Goal: Task Accomplishment & Management: Manage account settings

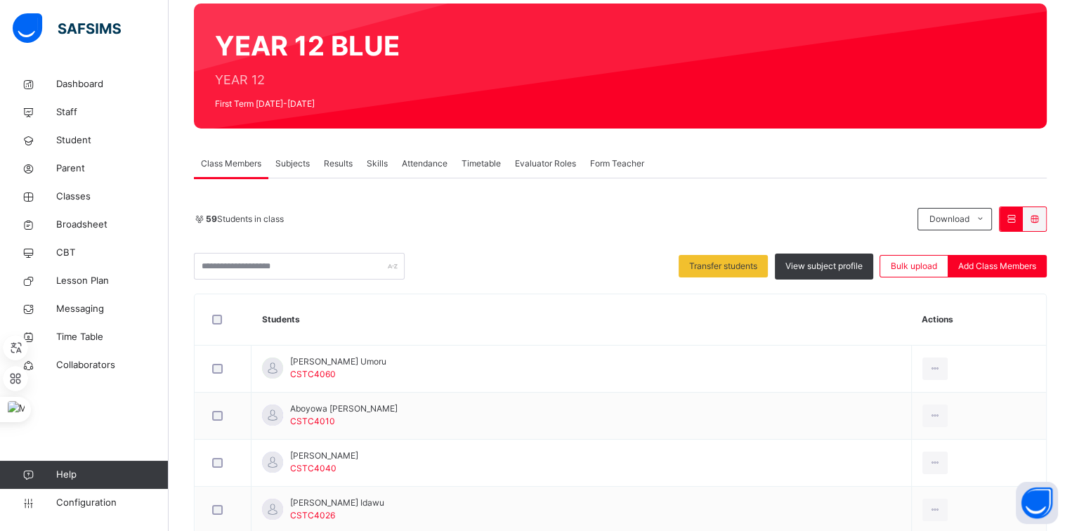
scroll to position [116, 0]
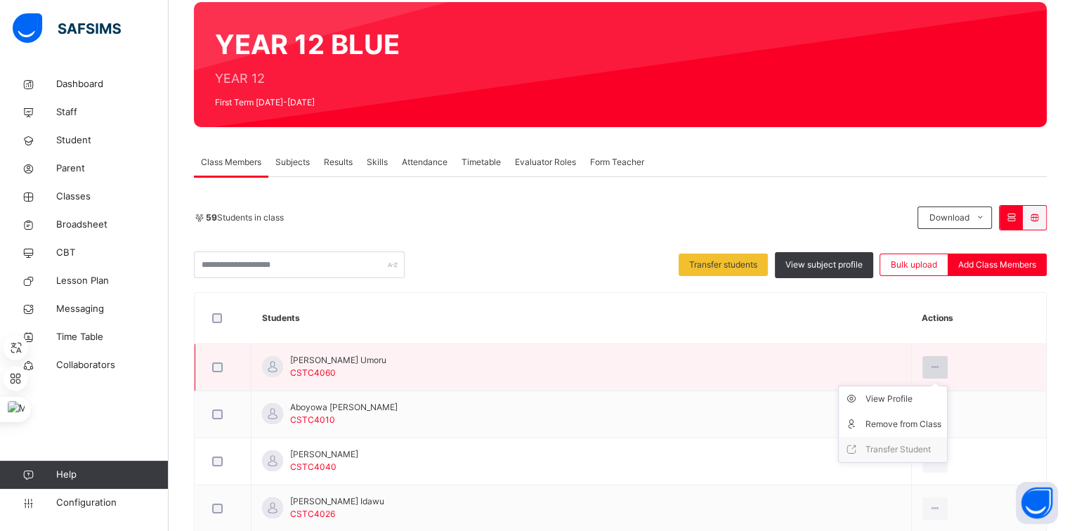
click at [924, 359] on div at bounding box center [935, 367] width 26 height 22
click at [904, 417] on div "Remove from Class" at bounding box center [903, 424] width 76 height 14
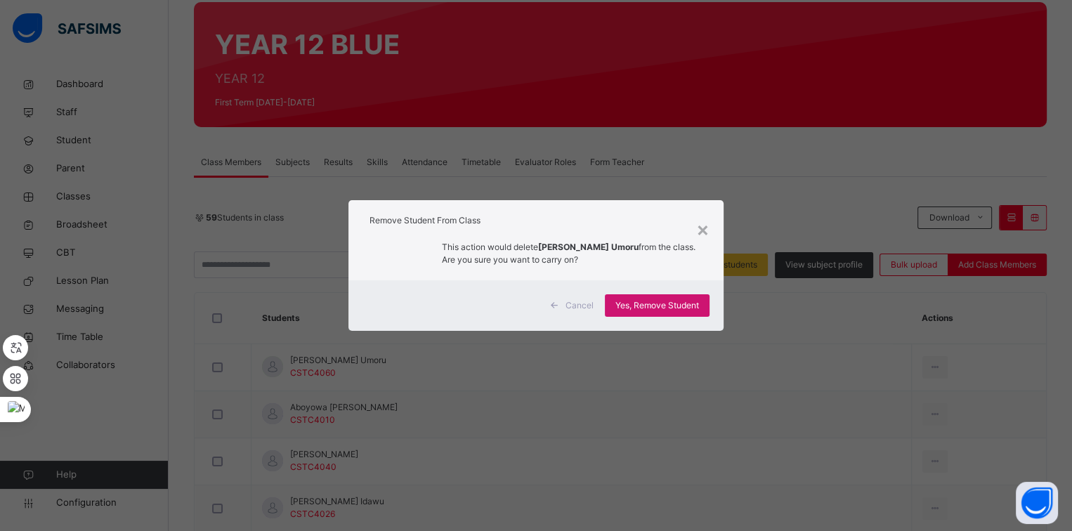
click at [706, 305] on div "Yes, Remove Student" at bounding box center [657, 305] width 105 height 22
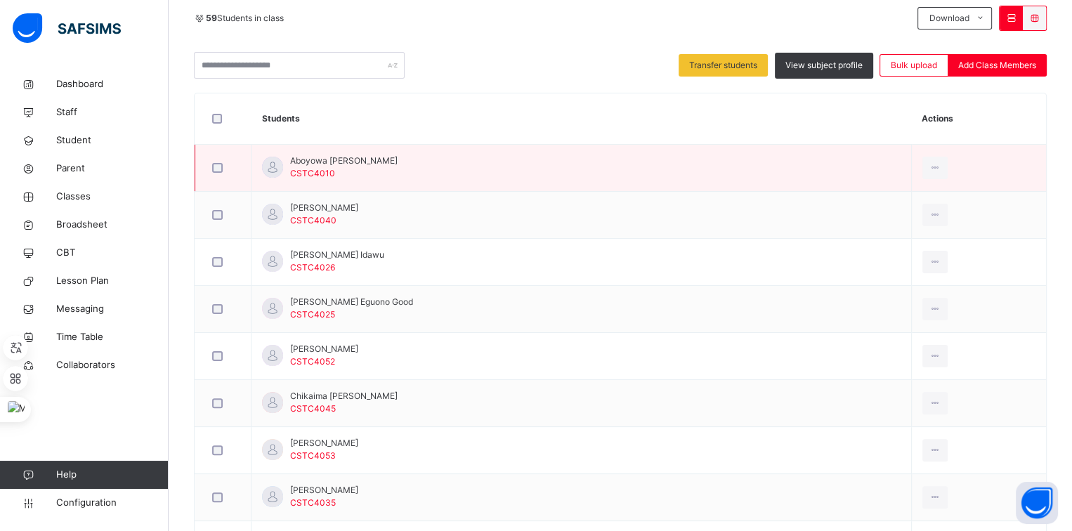
scroll to position [314, 0]
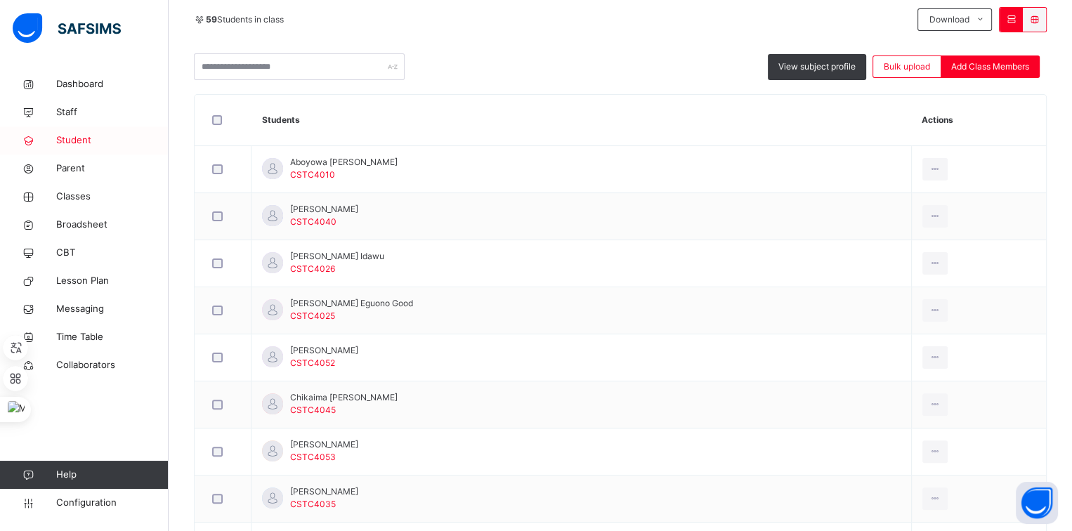
click at [93, 137] on span "Student" at bounding box center [112, 140] width 112 height 14
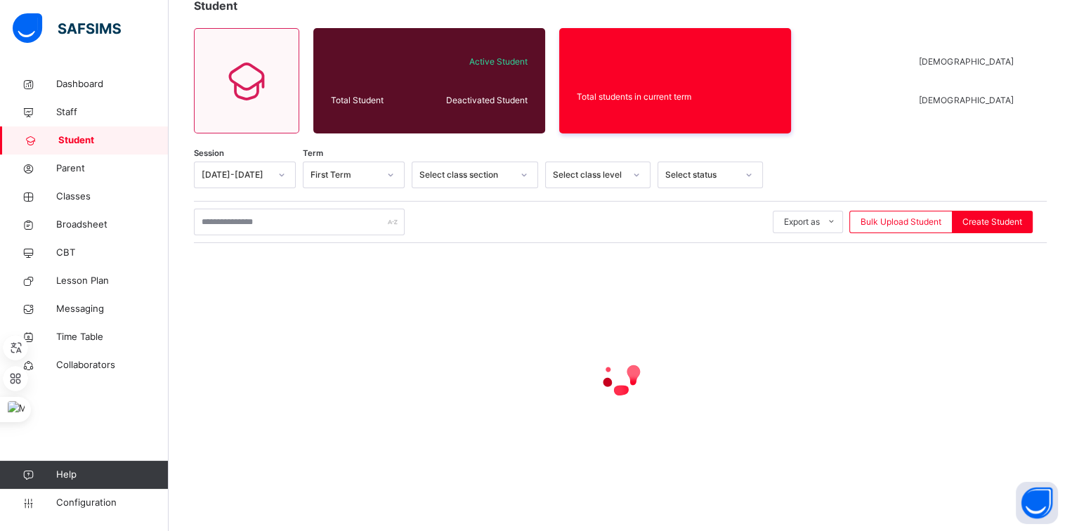
scroll to position [93, 0]
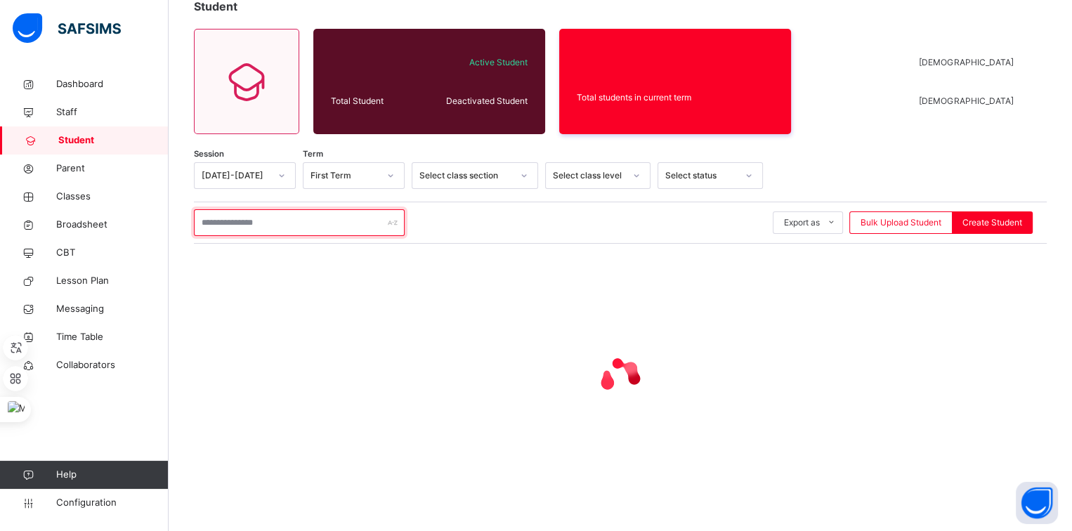
click at [282, 225] on input "text" at bounding box center [299, 222] width 211 height 27
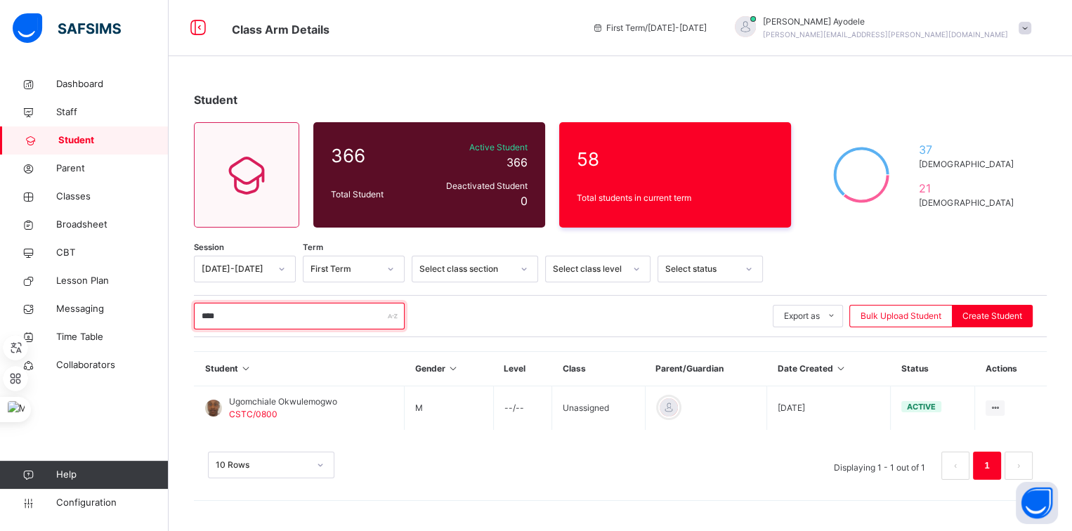
scroll to position [0, 0]
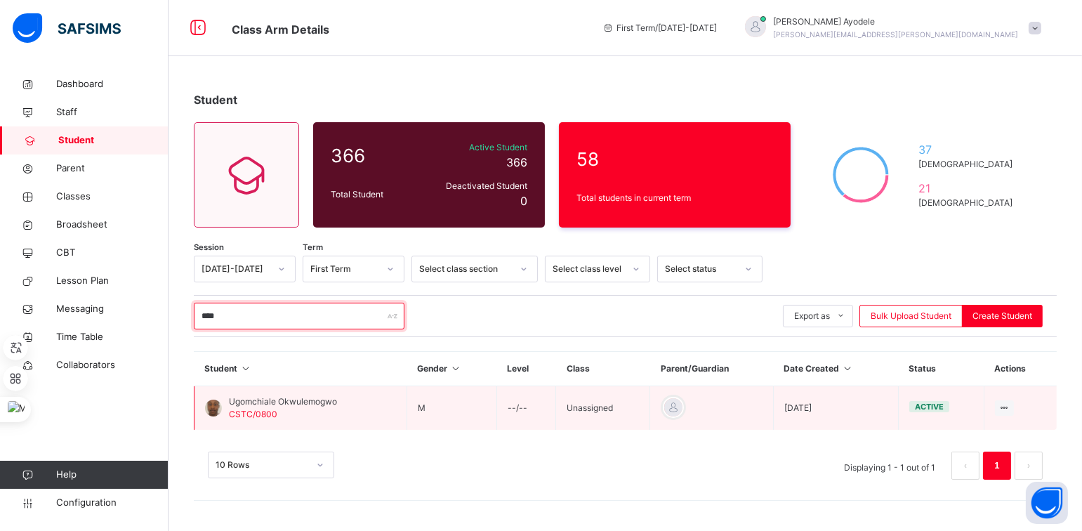
type input "****"
click at [298, 396] on span "Ugomchiale Okwulemogwo" at bounding box center [283, 401] width 108 height 13
